Goal: Information Seeking & Learning: Learn about a topic

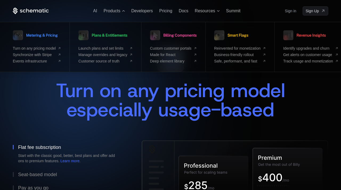
click at [40, 9] on icon at bounding box center [31, 11] width 36 height 7
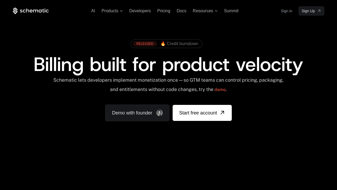
click at [89, 178] on div "Your browser does not support the video tag." at bounding box center [168, 160] width 337 height 224
click at [138, 171] on div "Your browser does not support the video tag." at bounding box center [168, 160] width 337 height 224
click at [238, 173] on div "Your browser does not support the video tag." at bounding box center [168, 160] width 337 height 224
click at [114, 10] on span "Products" at bounding box center [110, 11] width 17 height 5
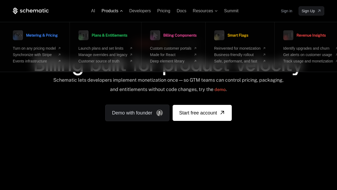
click at [114, 10] on span "Products" at bounding box center [110, 11] width 17 height 5
